Goal: Task Accomplishment & Management: Manage account settings

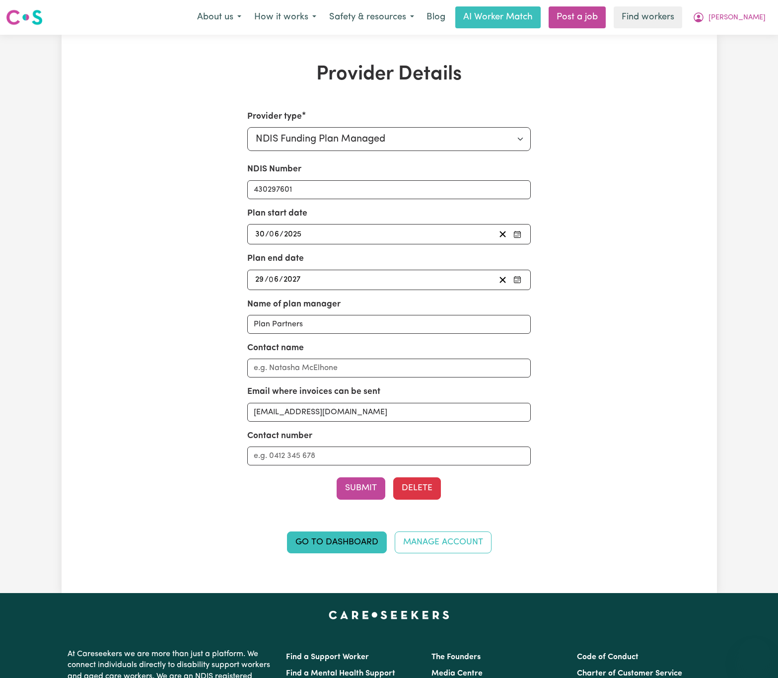
select select "NDIS_FUNDING_PLAN_MANAGED"
click at [753, 17] on span "[PERSON_NAME]" at bounding box center [737, 17] width 57 height 11
click at [739, 55] on link "Logout" at bounding box center [732, 57] width 78 height 19
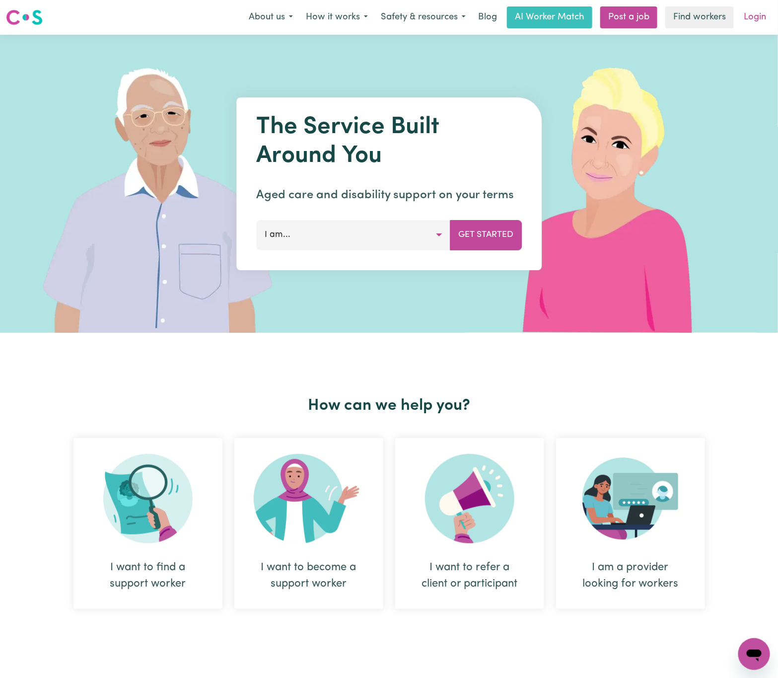
click at [752, 24] on link "Login" at bounding box center [755, 17] width 34 height 22
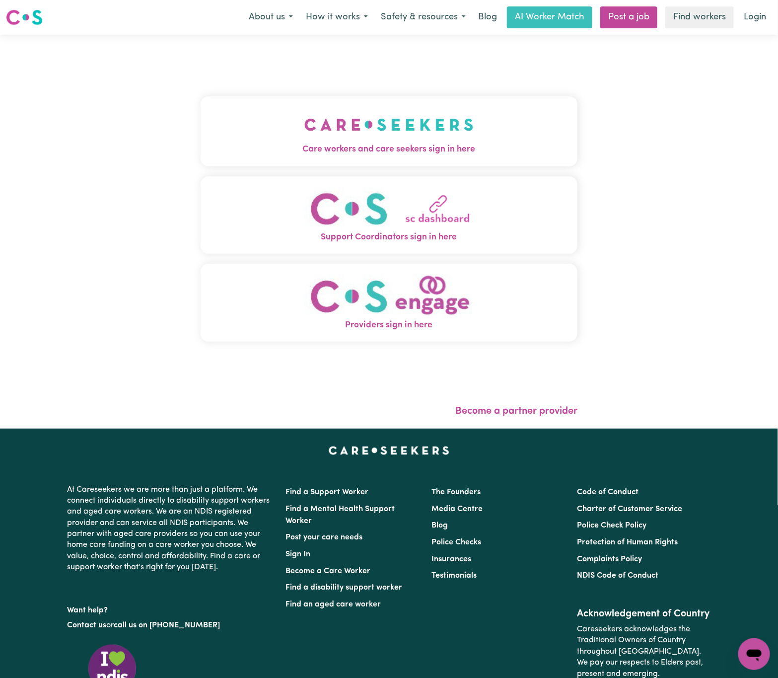
click at [369, 132] on img "Care workers and care seekers sign in here" at bounding box center [388, 124] width 169 height 37
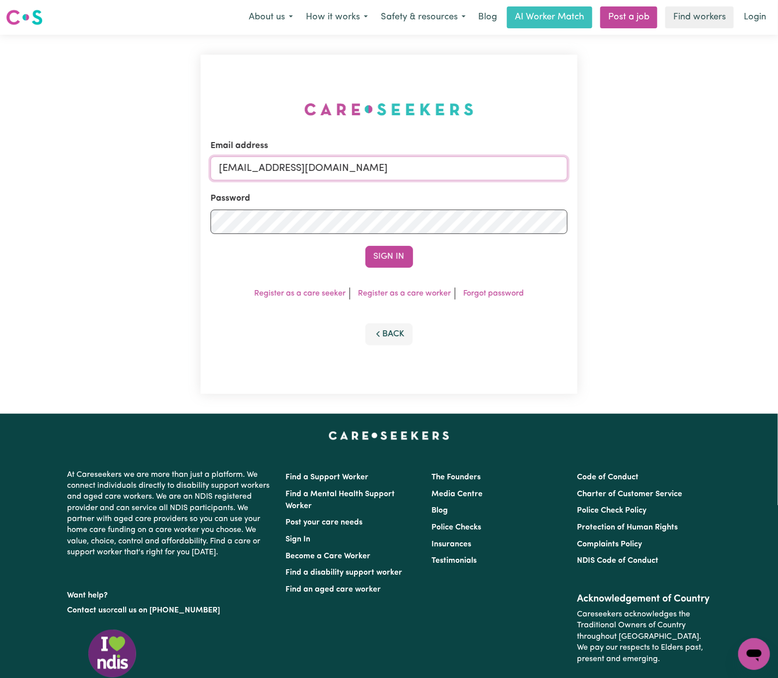
drag, startPoint x: 271, startPoint y: 164, endPoint x: 637, endPoint y: 166, distance: 365.4
click at [637, 166] on div "Email address [EMAIL_ADDRESS][DOMAIN_NAME] Password Sign In Register as a care …" at bounding box center [389, 224] width 778 height 379
paste input "[EMAIL_ADDRESS][DOMAIN_NAME]"
type input "superuser~[EMAIL_ADDRESS][DOMAIN_NAME]"
click at [365, 246] on button "Sign In" at bounding box center [389, 257] width 48 height 22
